Goal: Task Accomplishment & Management: Manage account settings

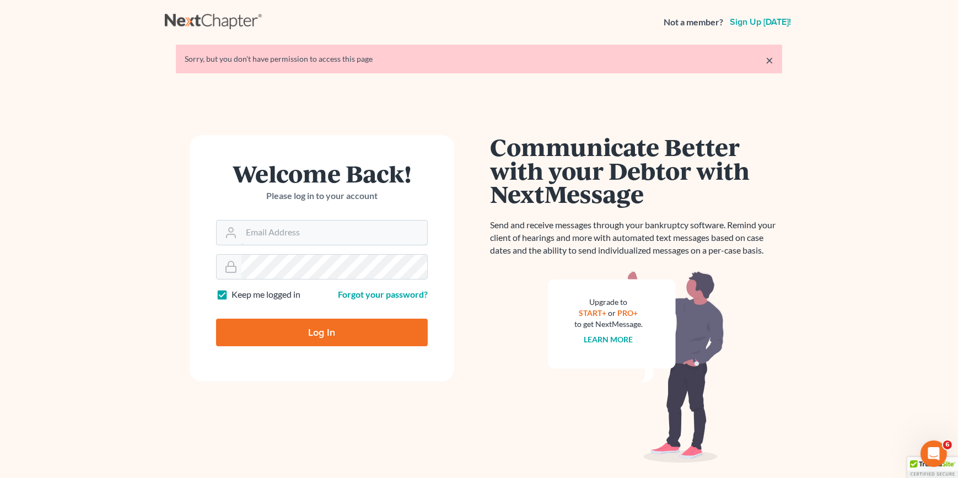
type input "[EMAIL_ADDRESS][DOMAIN_NAME]"
click at [330, 332] on input "Log In" at bounding box center [322, 333] width 212 height 28
type input "Thinking..."
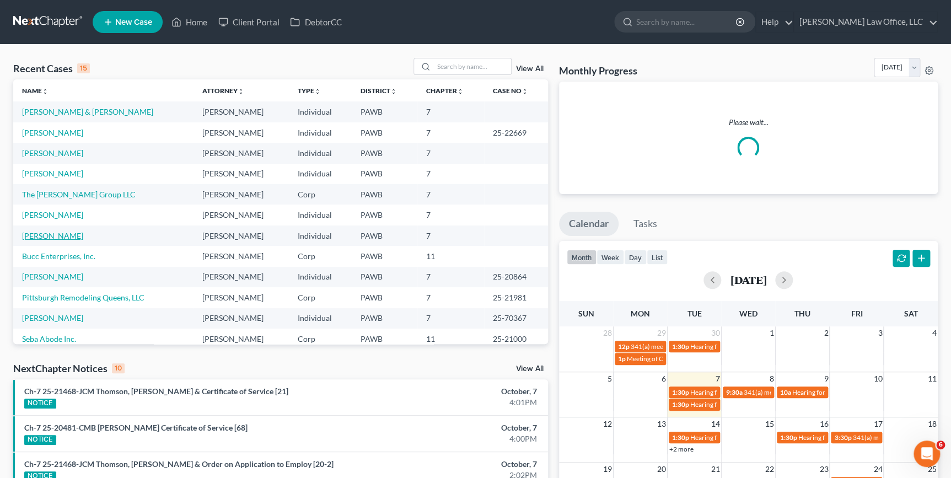
click at [66, 234] on link "[PERSON_NAME]" at bounding box center [52, 235] width 61 height 9
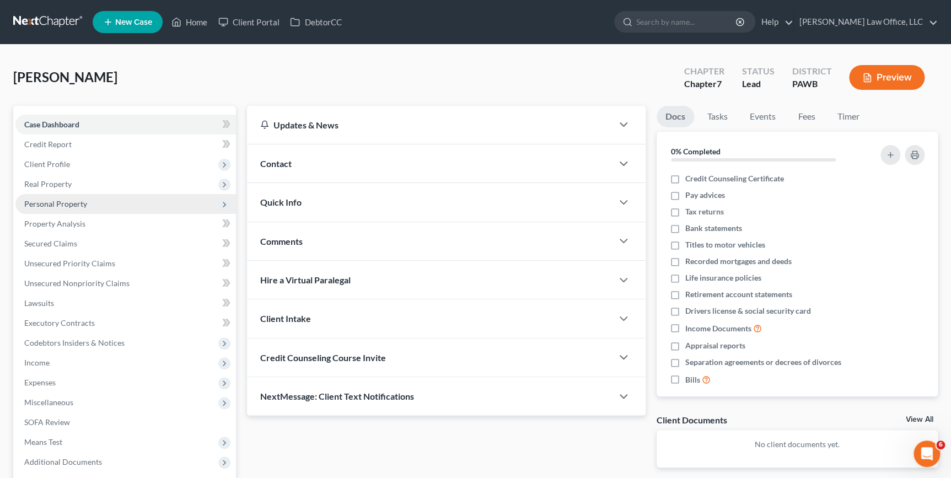
click at [55, 202] on span "Personal Property" at bounding box center [55, 203] width 63 height 9
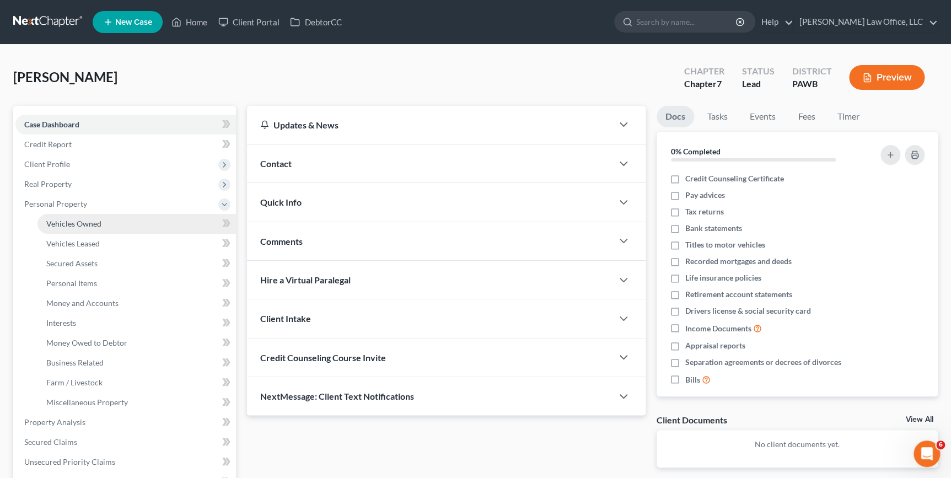
click at [55, 220] on span "Vehicles Owned" at bounding box center [73, 223] width 55 height 9
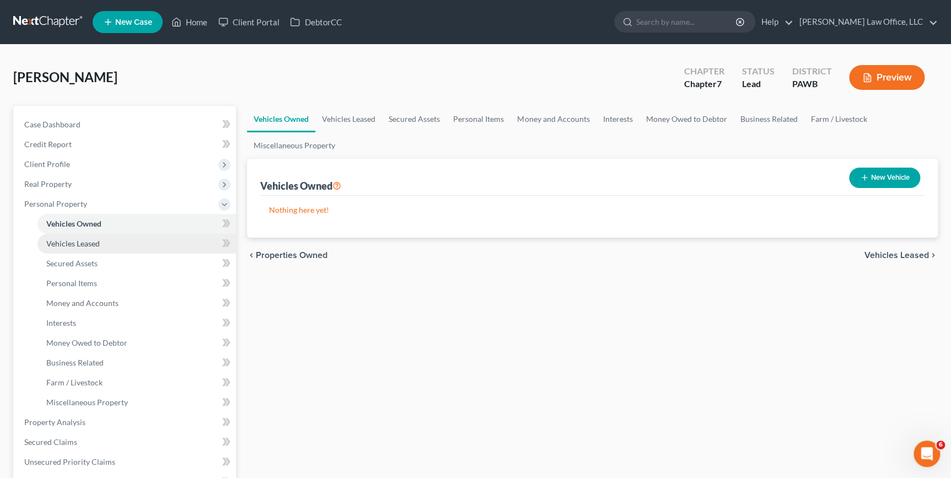
click at [57, 239] on span "Vehicles Leased" at bounding box center [72, 243] width 53 height 9
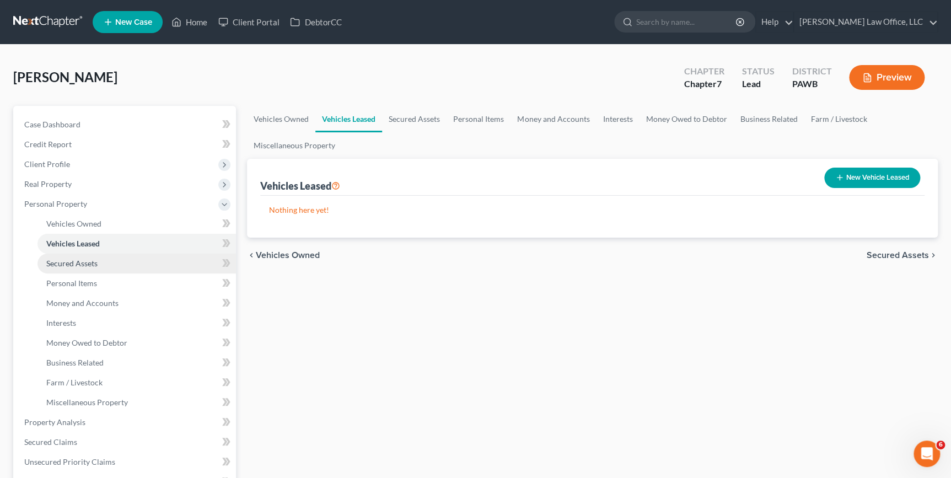
click at [63, 260] on span "Secured Assets" at bounding box center [71, 262] width 51 height 9
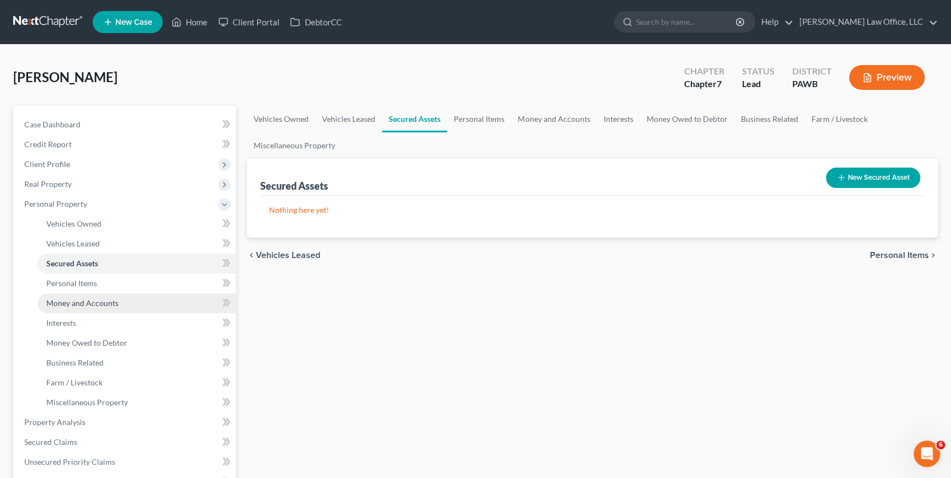
click at [63, 293] on link "Money and Accounts" at bounding box center [136, 303] width 198 height 20
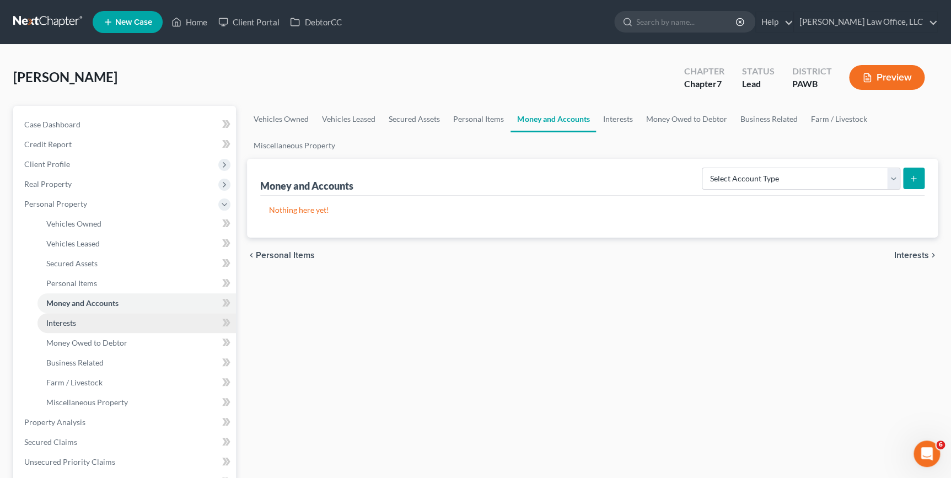
click at [61, 315] on link "Interests" at bounding box center [136, 323] width 198 height 20
